Goal: Task Accomplishment & Management: Complete application form

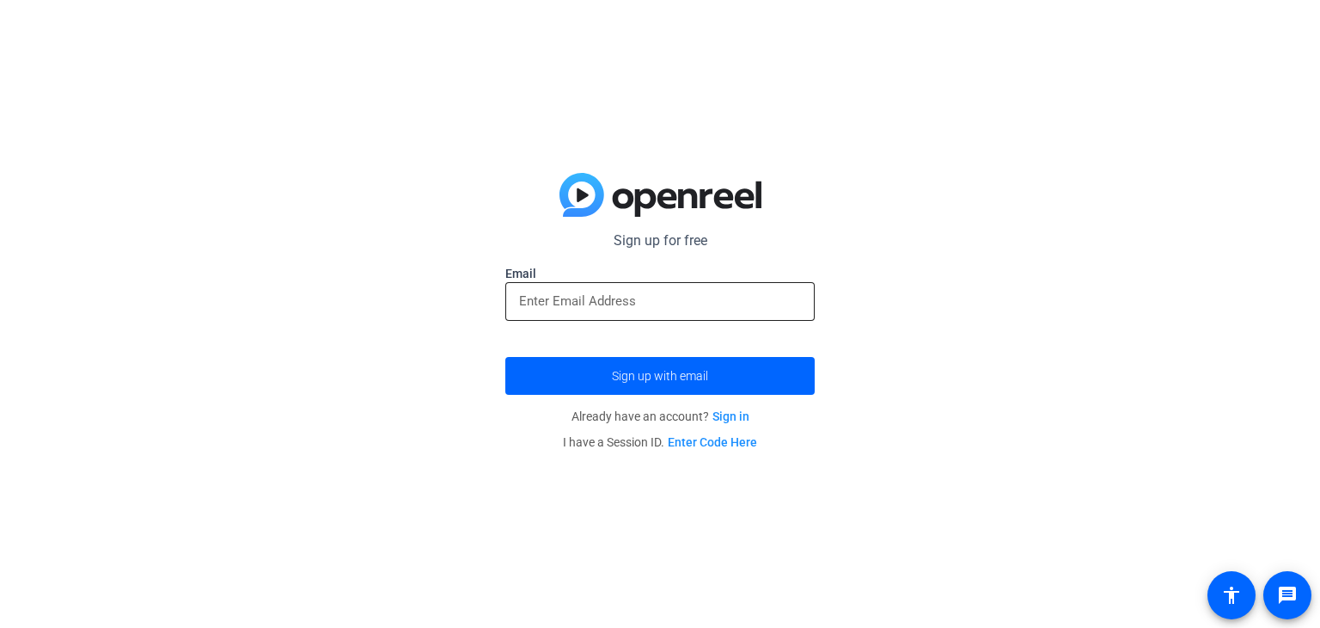
click at [536, 305] on input "email" at bounding box center [660, 301] width 282 height 21
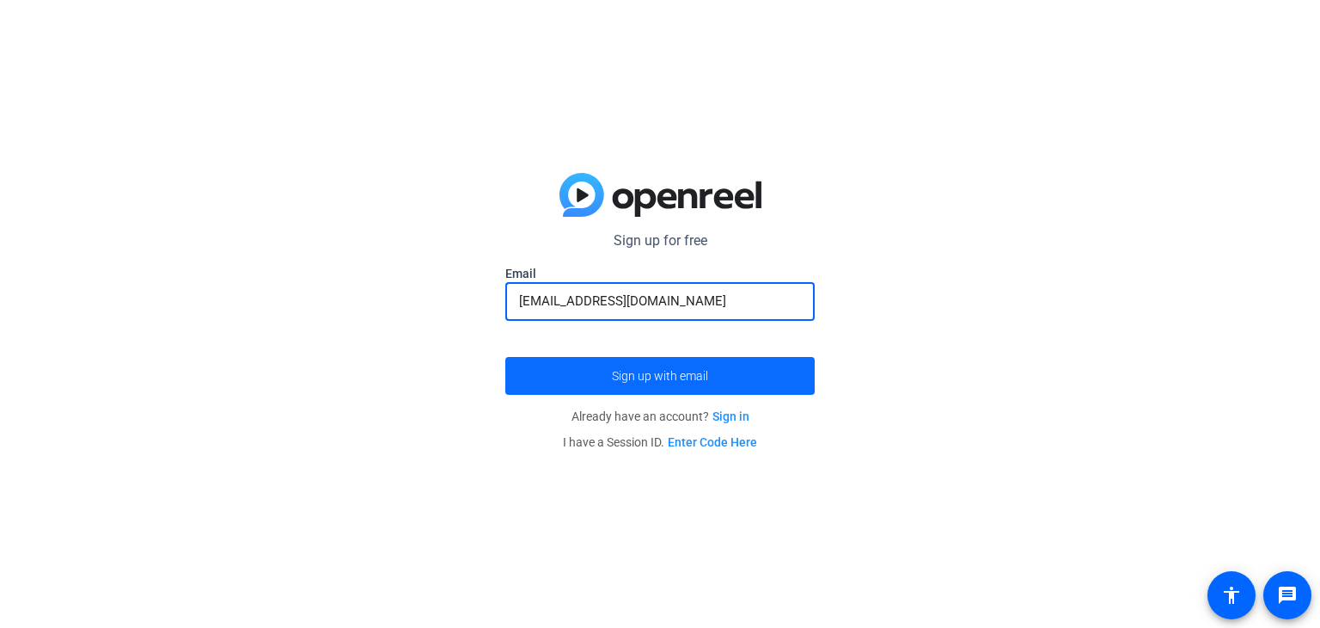
type input "[EMAIL_ADDRESS][DOMAIN_NAME]"
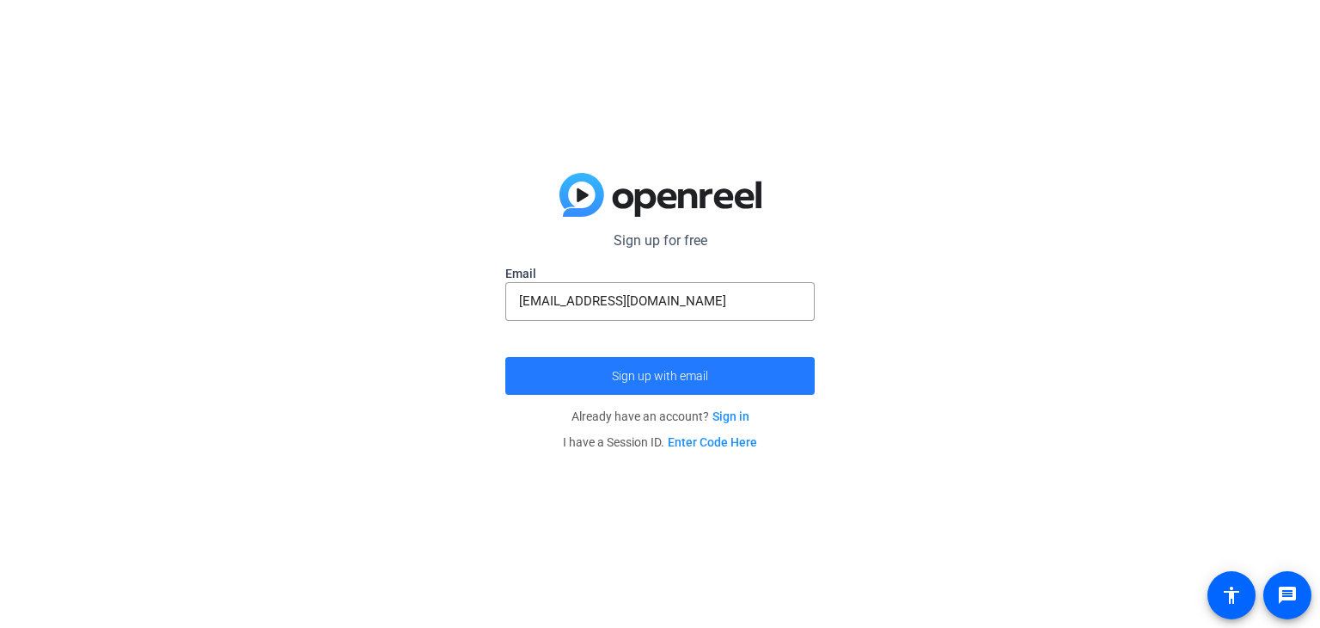
click at [616, 376] on span "Sign up with email" at bounding box center [660, 376] width 96 height 0
